Goal: Information Seeking & Learning: Learn about a topic

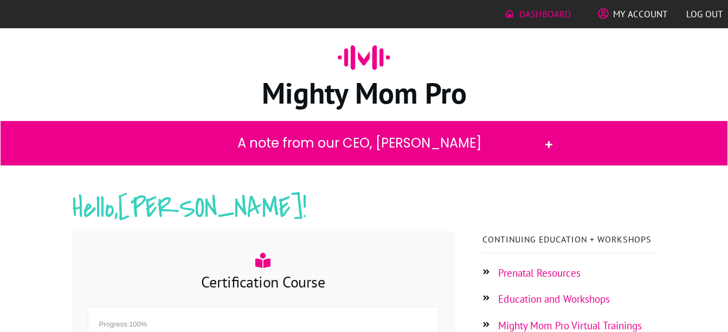
click at [548, 142] on icon at bounding box center [548, 144] width 7 height 7
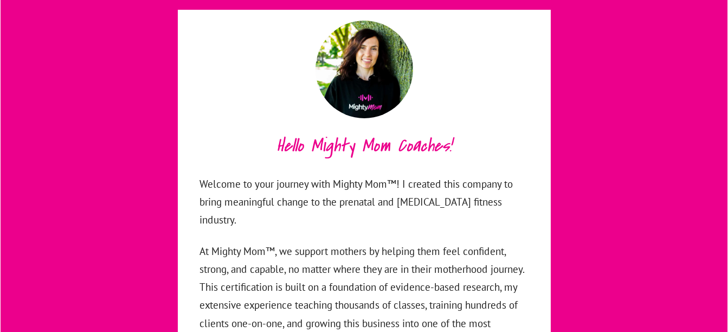
scroll to position [128, 0]
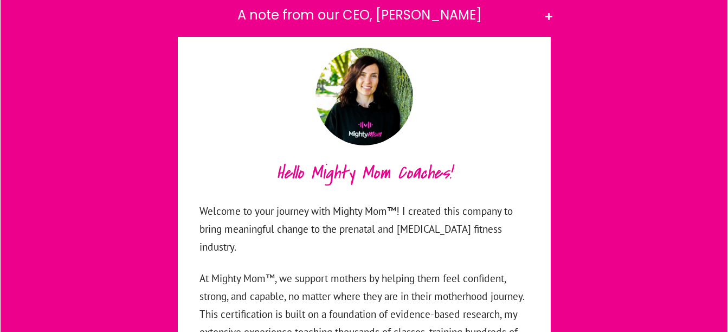
click at [549, 15] on icon at bounding box center [548, 16] width 7 height 7
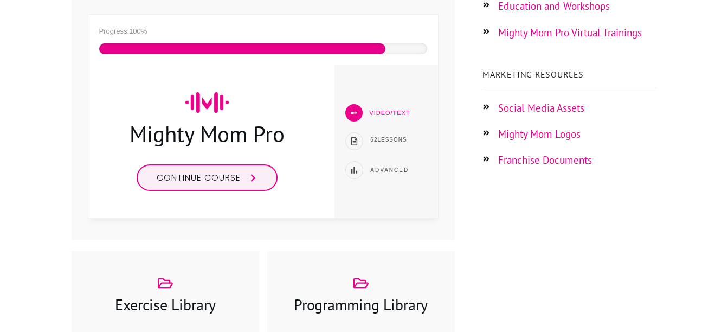
scroll to position [292, 0]
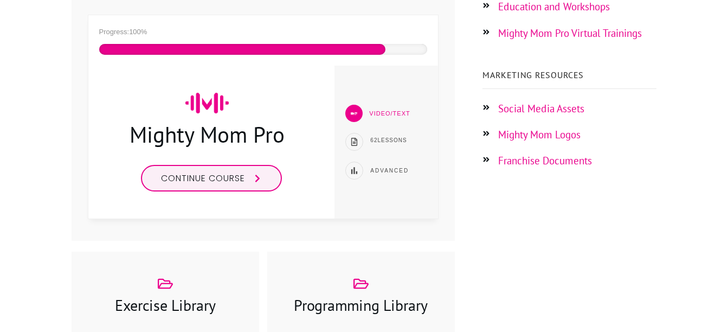
click at [221, 188] on link "Continue course" at bounding box center [211, 178] width 141 height 27
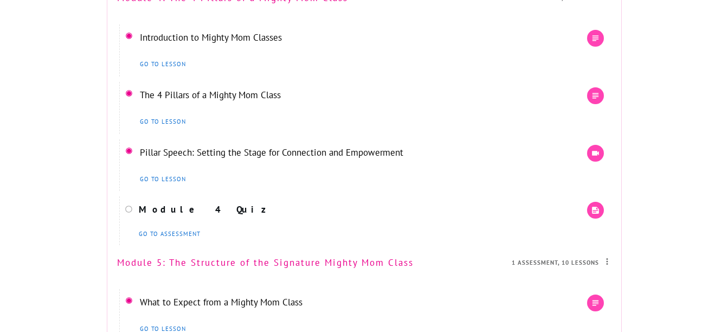
scroll to position [2329, 0]
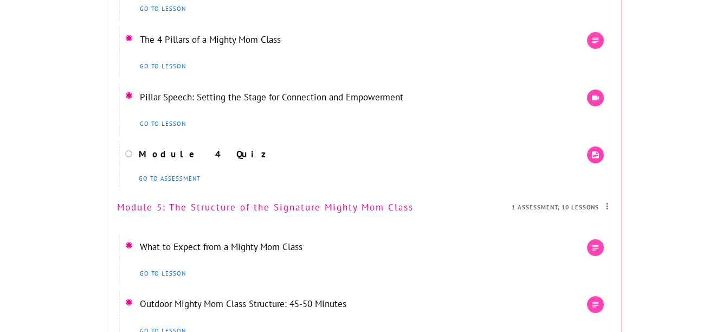
click at [224, 103] on link "Pillar Speech: Setting the Stage for Connection and Empowerment" at bounding box center [271, 97] width 263 height 12
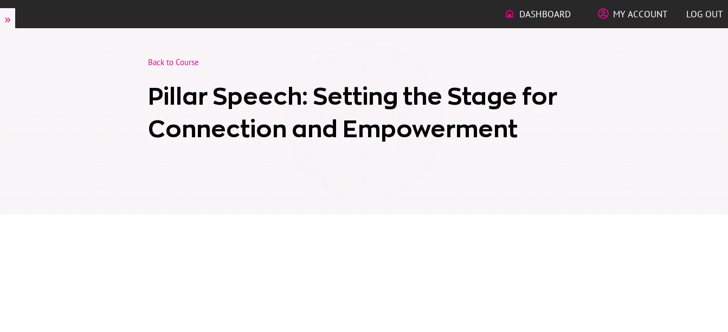
click at [727, 214] on div at bounding box center [364, 121] width 728 height 186
